Goal: Information Seeking & Learning: Learn about a topic

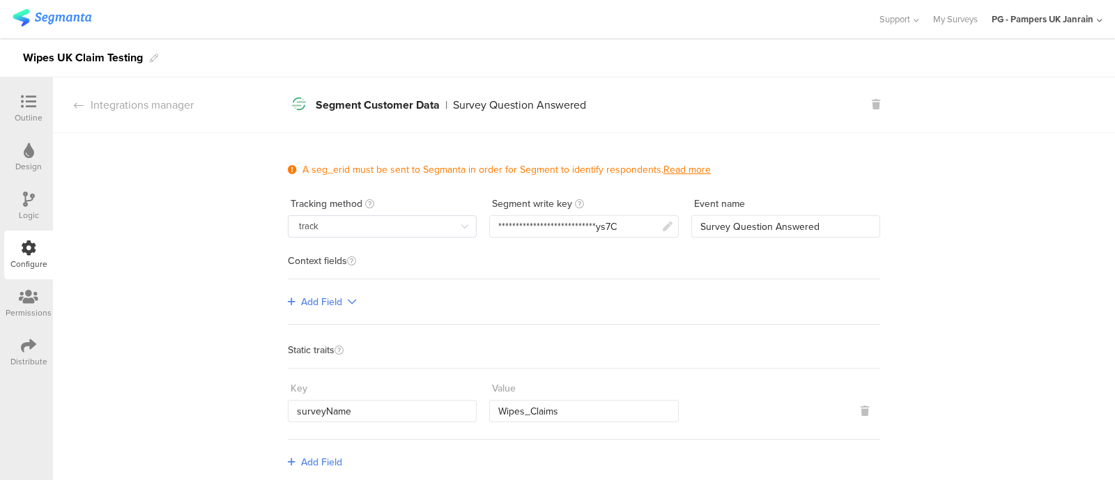
click at [67, 13] on img at bounding box center [52, 17] width 79 height 17
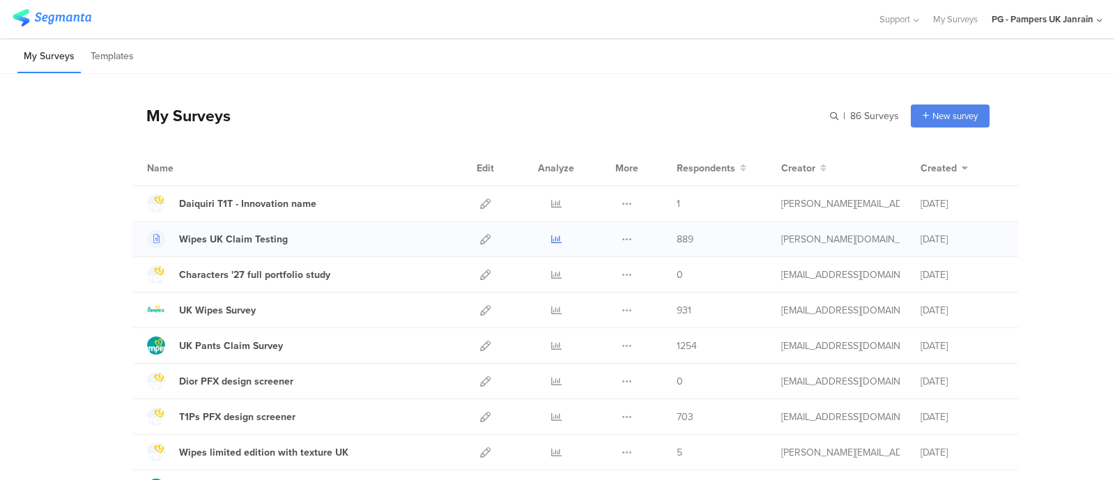
click at [551, 237] on icon at bounding box center [556, 239] width 10 height 10
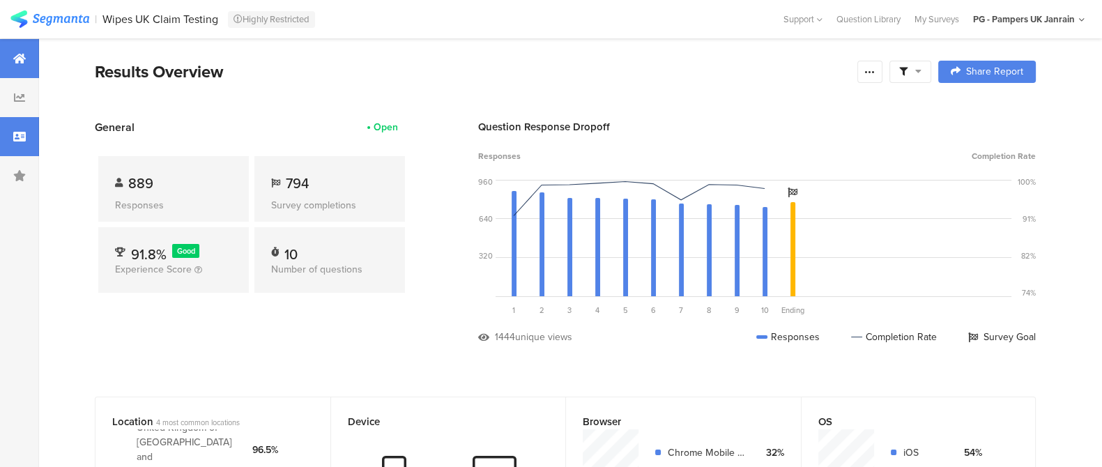
click at [17, 134] on icon at bounding box center [19, 136] width 13 height 11
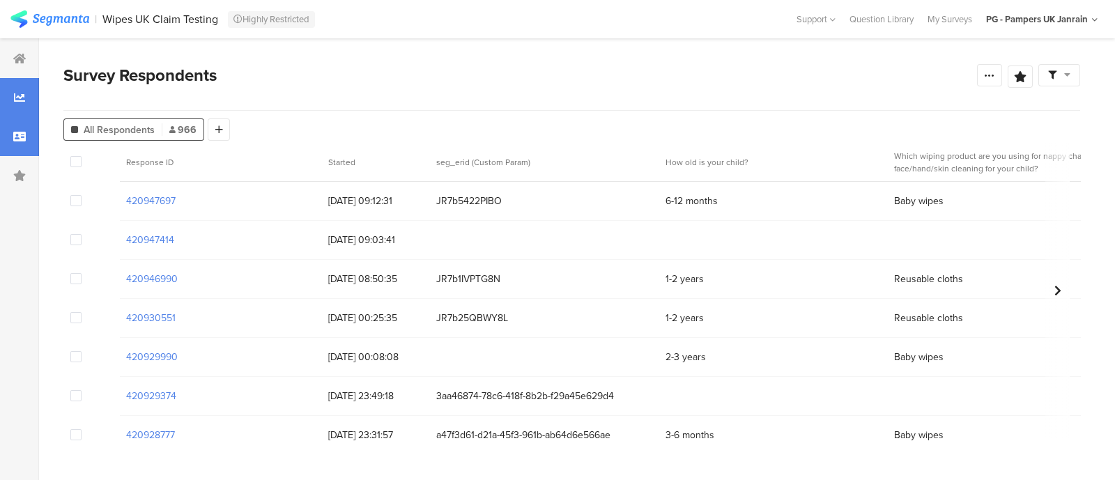
click at [36, 102] on div at bounding box center [19, 97] width 39 height 39
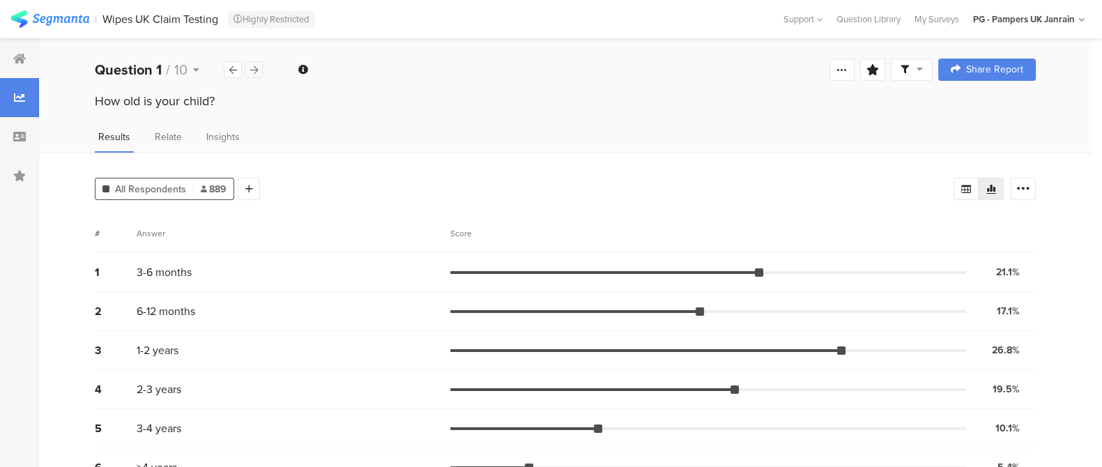
click at [251, 67] on icon at bounding box center [254, 70] width 8 height 9
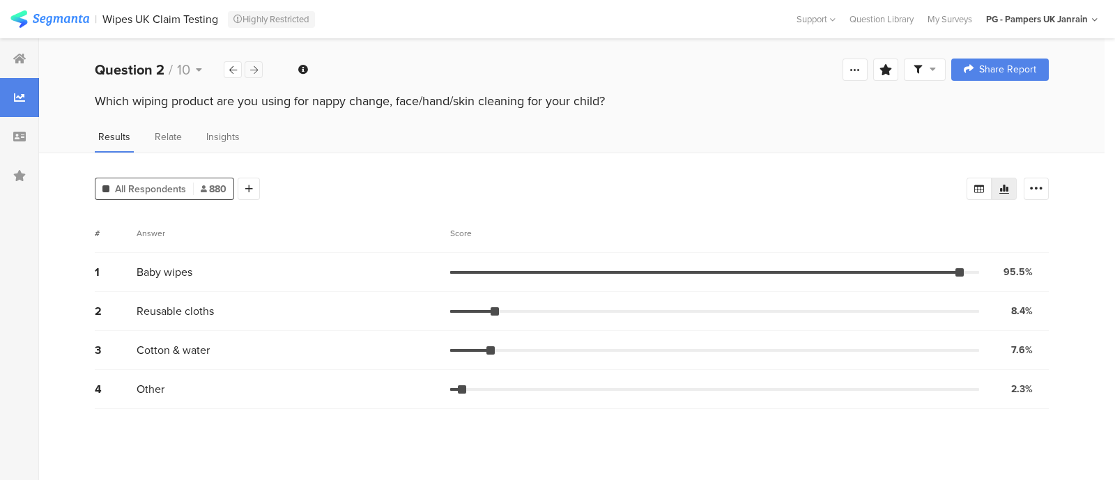
click at [251, 67] on icon at bounding box center [254, 70] width 8 height 9
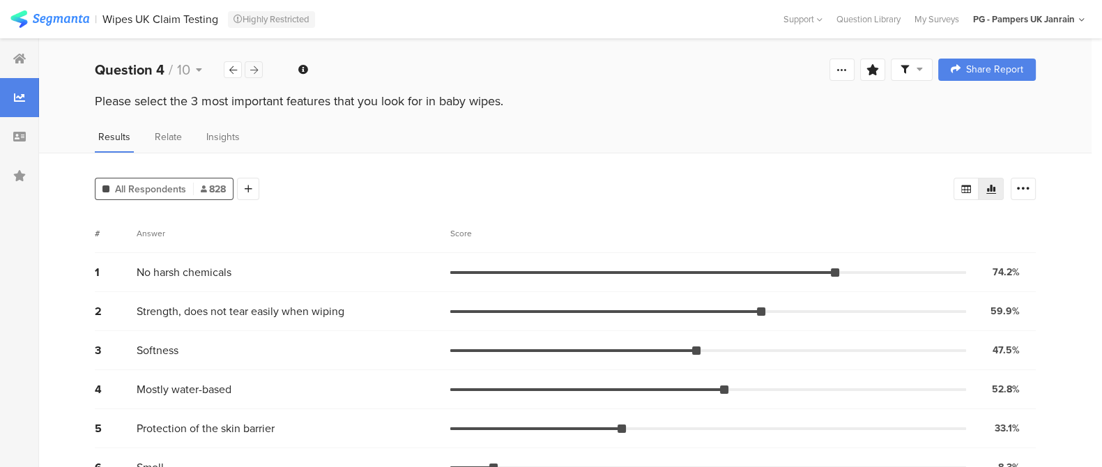
click at [251, 67] on icon at bounding box center [254, 70] width 8 height 9
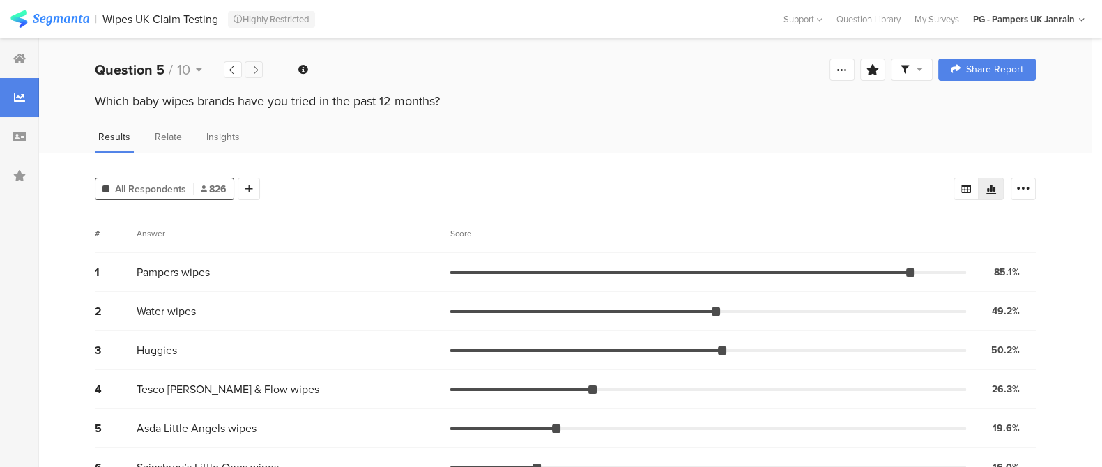
click at [251, 67] on icon at bounding box center [254, 70] width 8 height 9
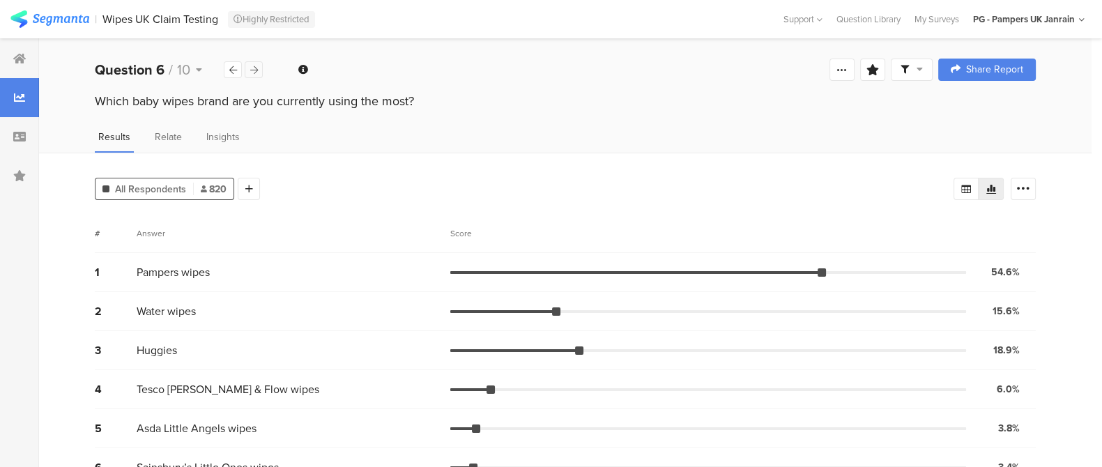
click at [251, 67] on icon at bounding box center [254, 70] width 8 height 9
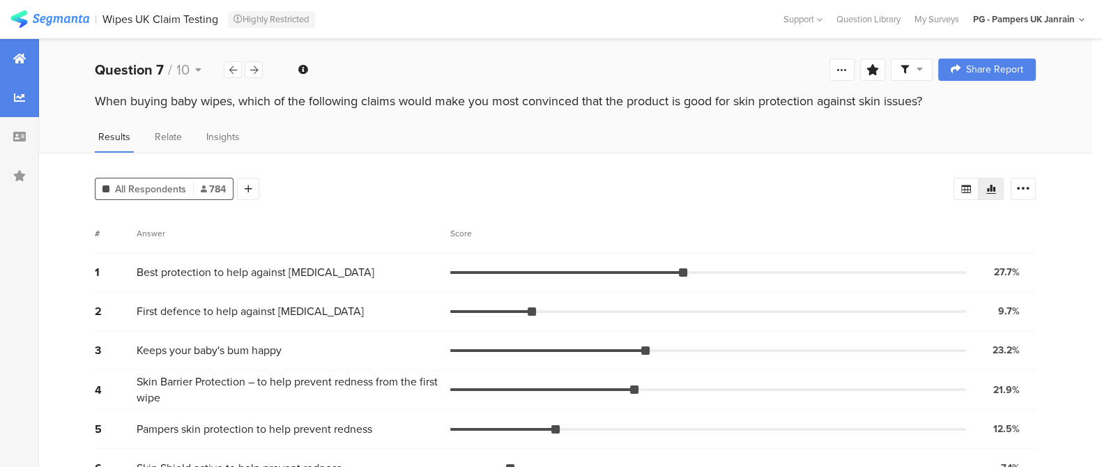
click at [22, 64] on div at bounding box center [19, 58] width 39 height 39
